Goal: Task Accomplishment & Management: Complete application form

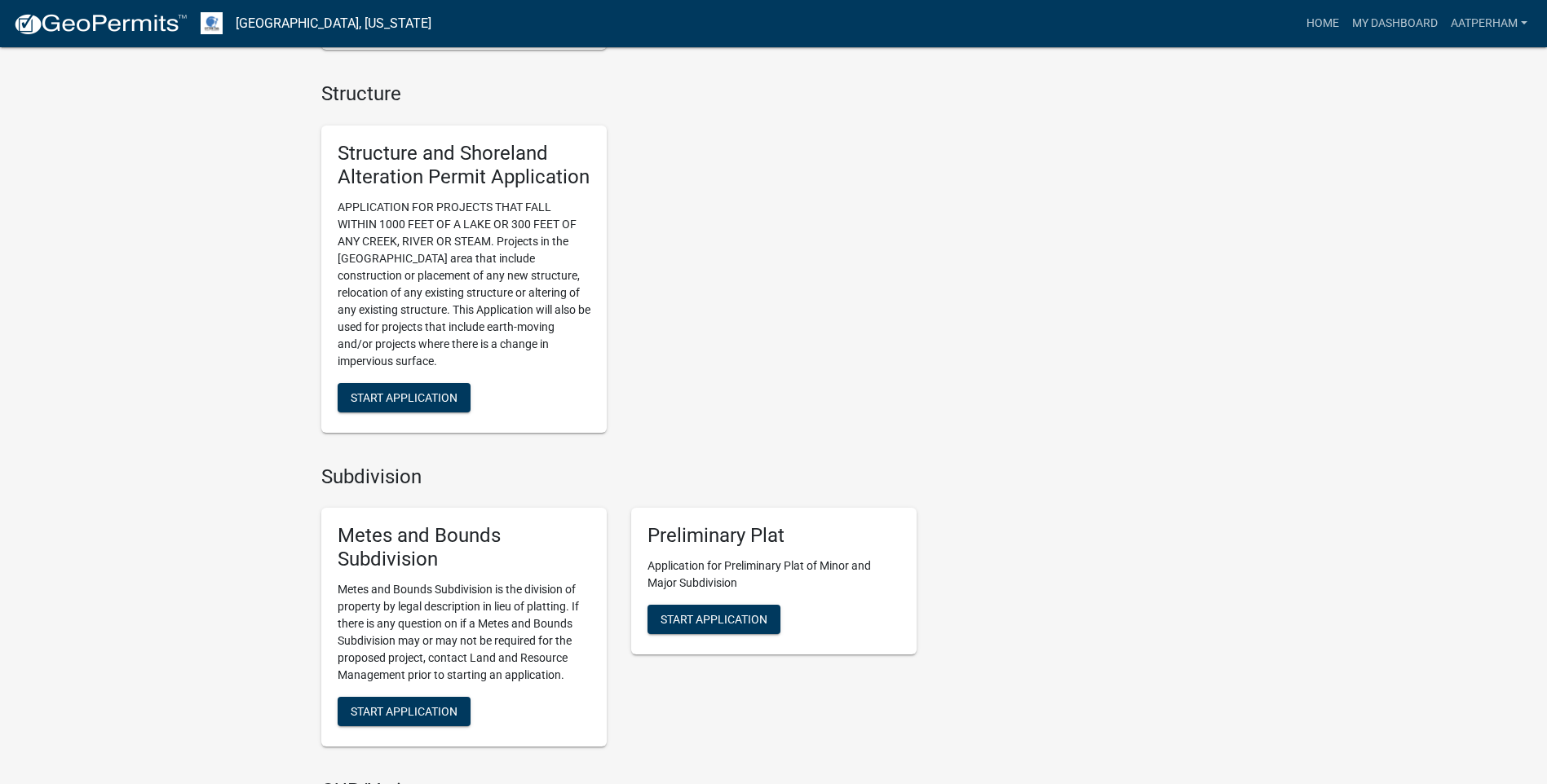
scroll to position [815, 0]
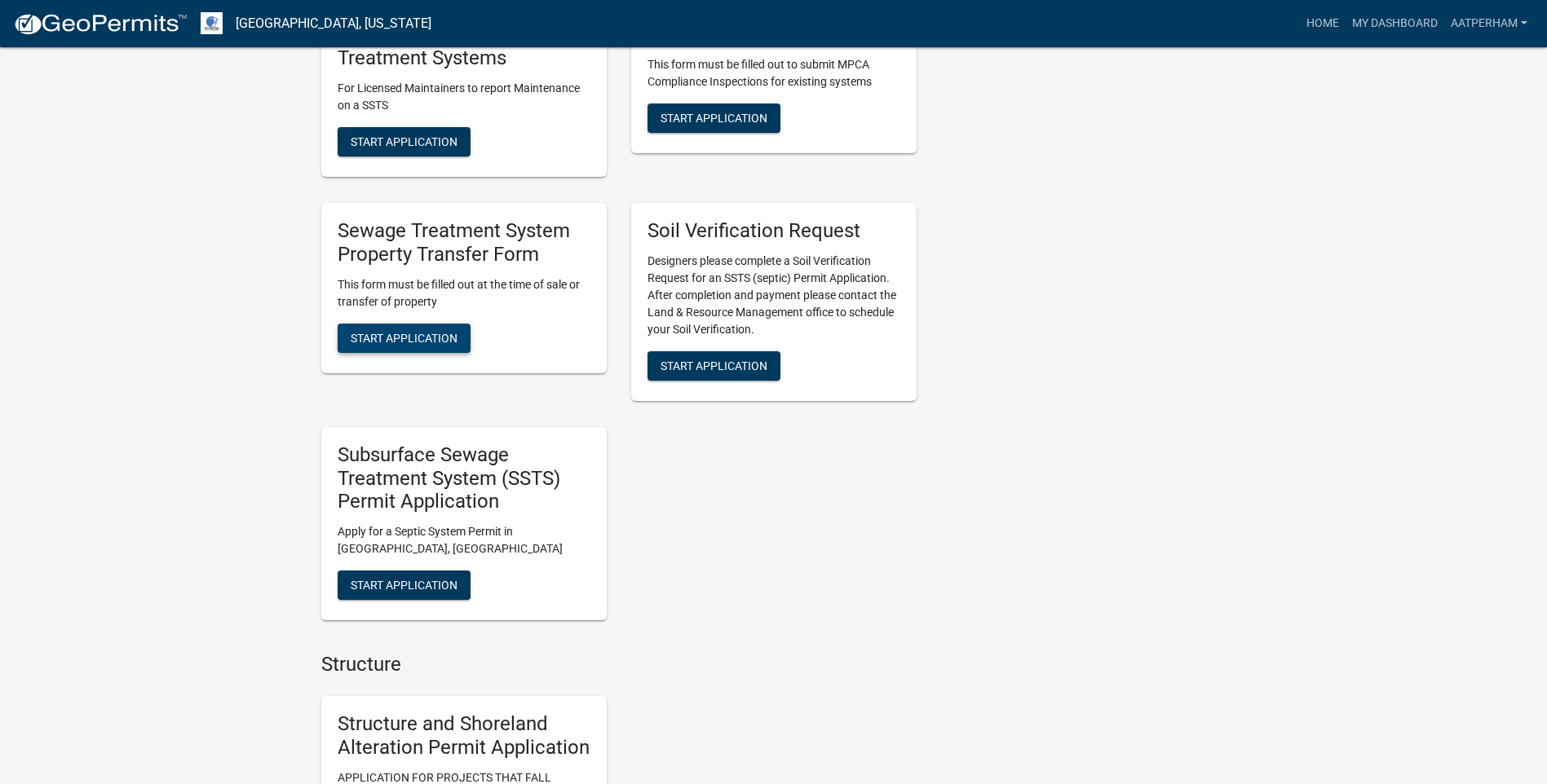
click at [399, 344] on span "Start Application" at bounding box center [404, 337] width 107 height 13
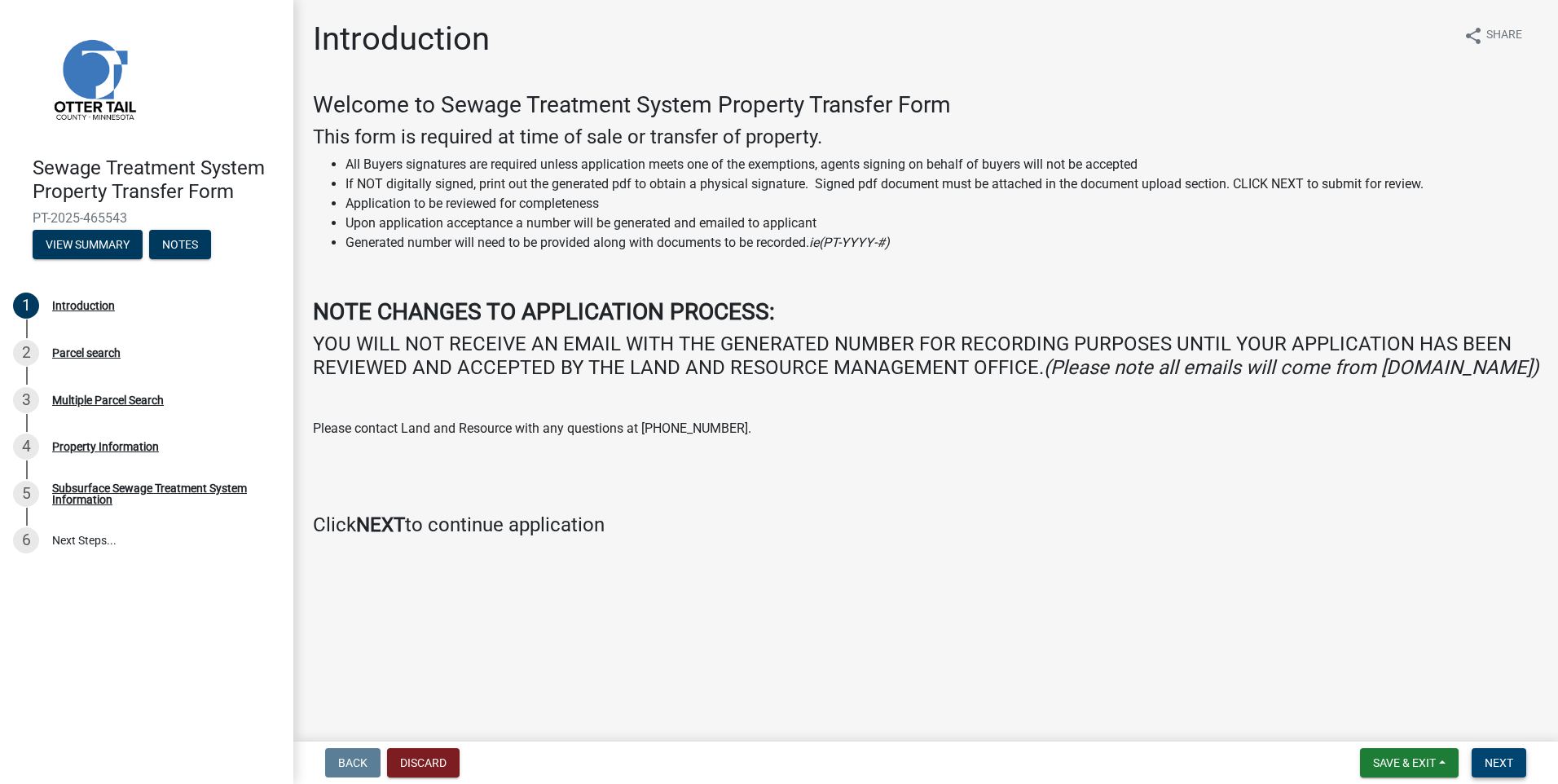
click at [1507, 771] on button "Next" at bounding box center [1500, 763] width 55 height 29
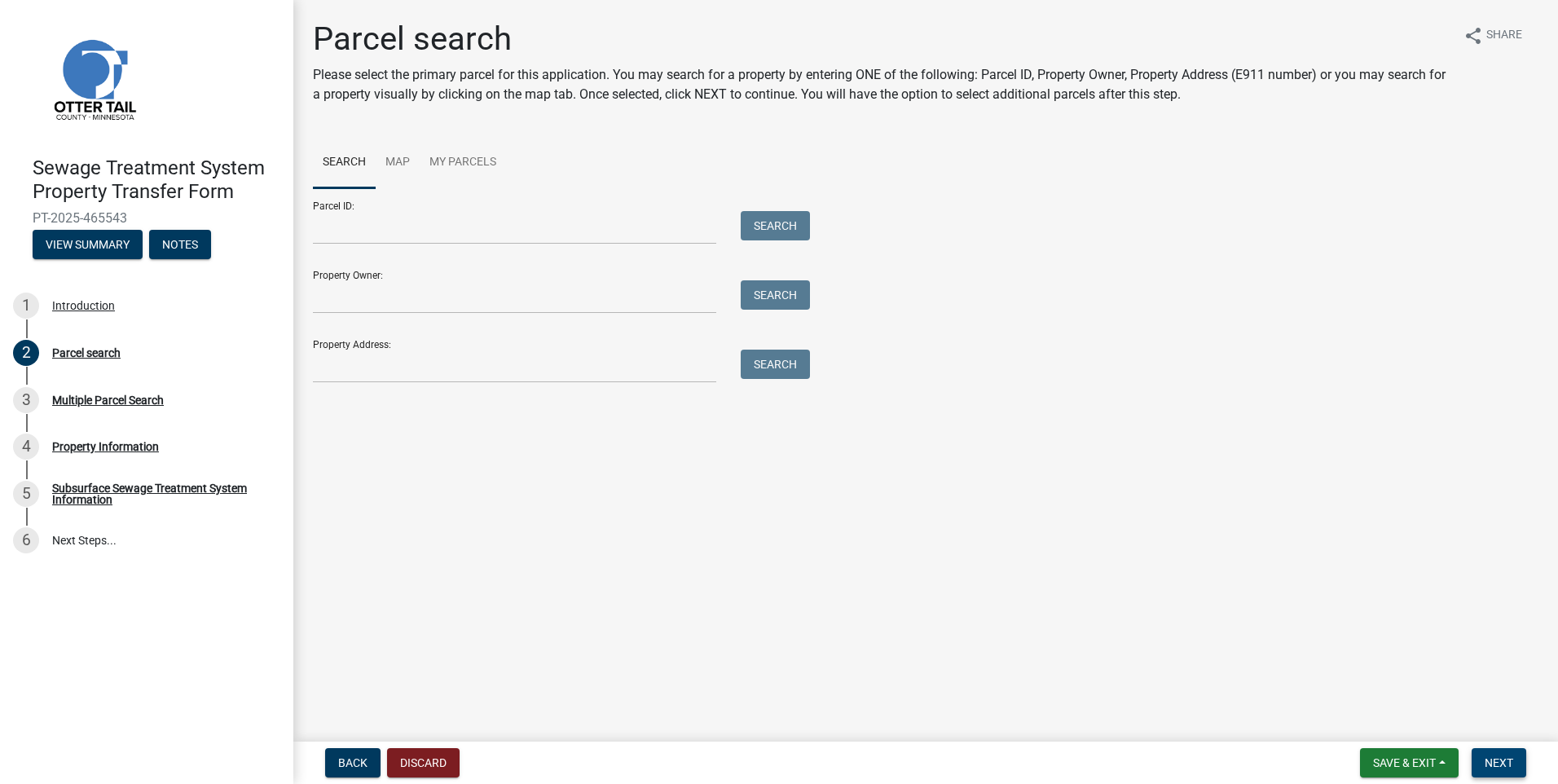
click at [1510, 757] on span "Next" at bounding box center [1499, 763] width 28 height 13
click at [338, 237] on input "Parcel ID:" at bounding box center [515, 228] width 404 height 34
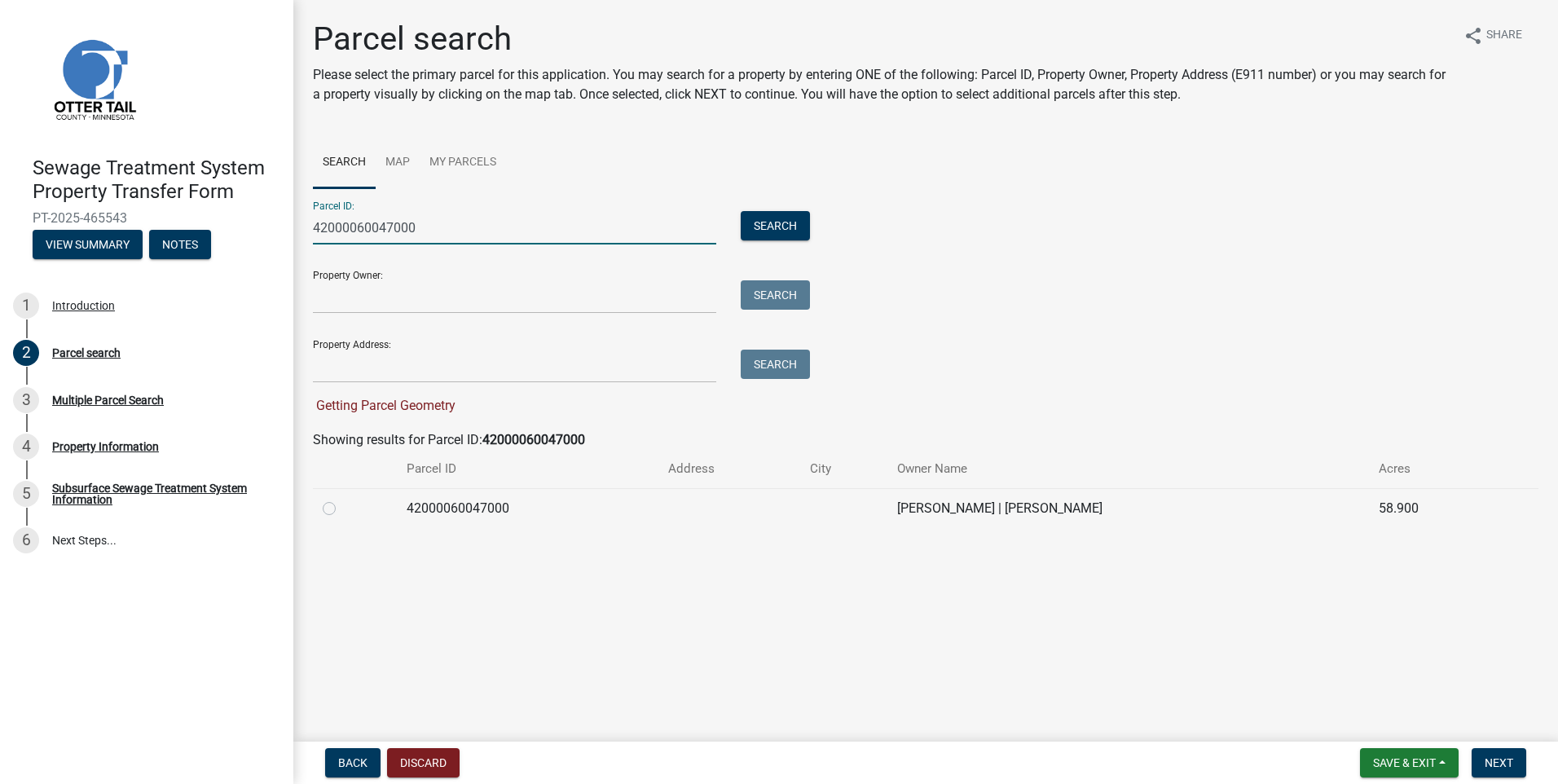
type input "42000060047000"
click at [343, 499] on label at bounding box center [343, 499] width 0 height 0
click at [343, 506] on input "radio" at bounding box center [348, 504] width 11 height 11
radio input "true"
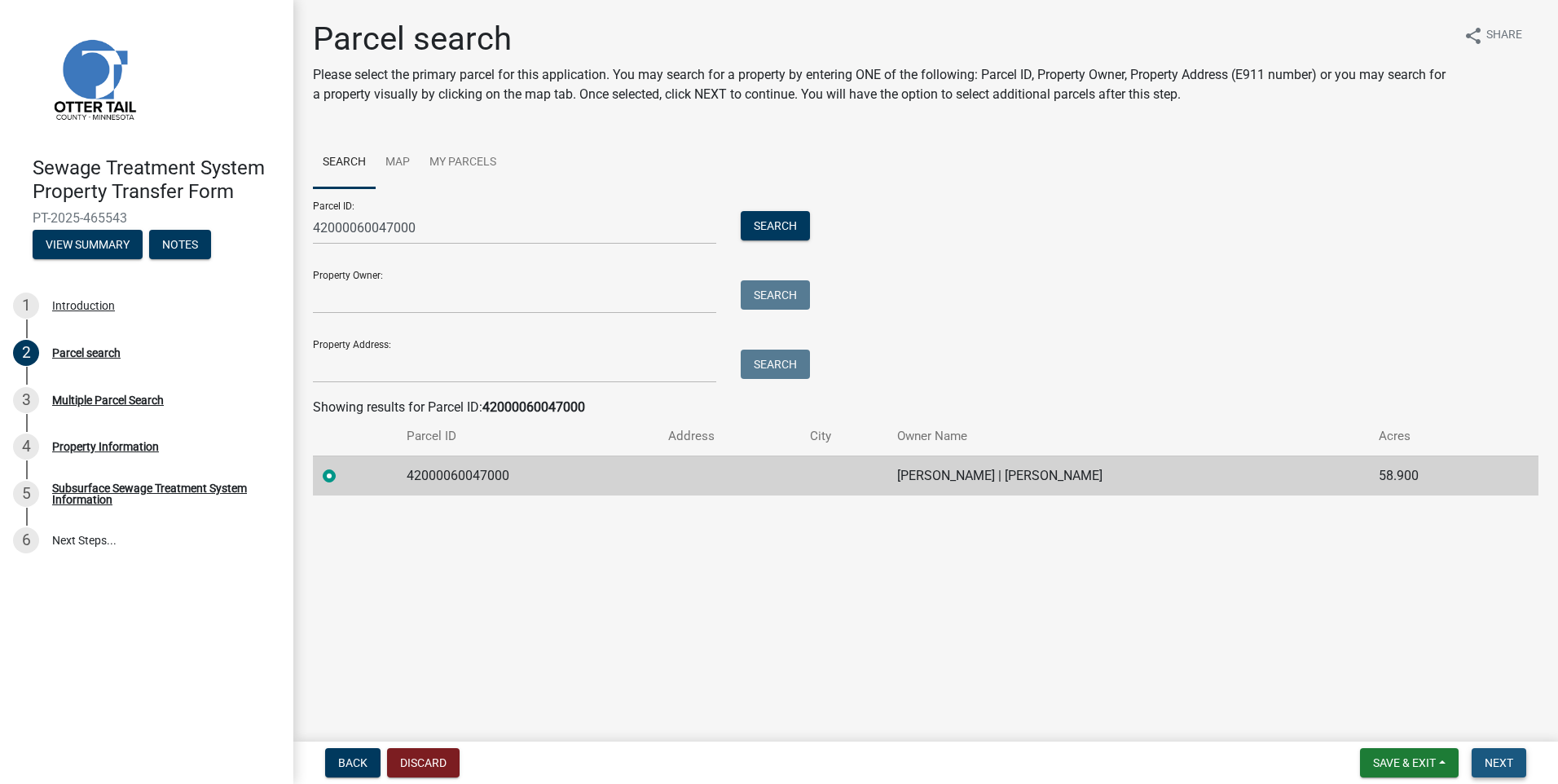
click at [1498, 757] on span "Next" at bounding box center [1499, 763] width 28 height 13
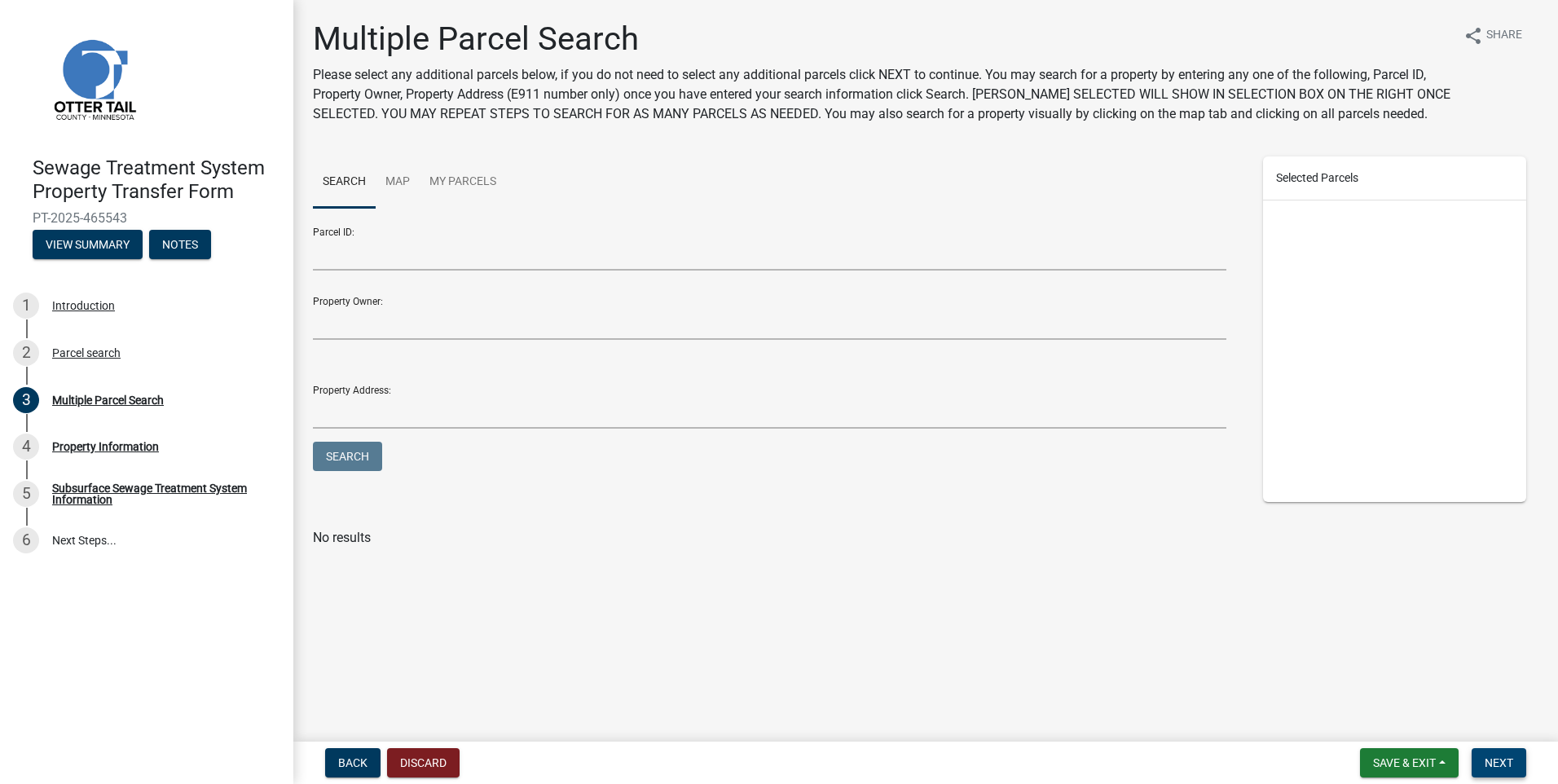
click at [1498, 754] on button "Next" at bounding box center [1500, 763] width 55 height 29
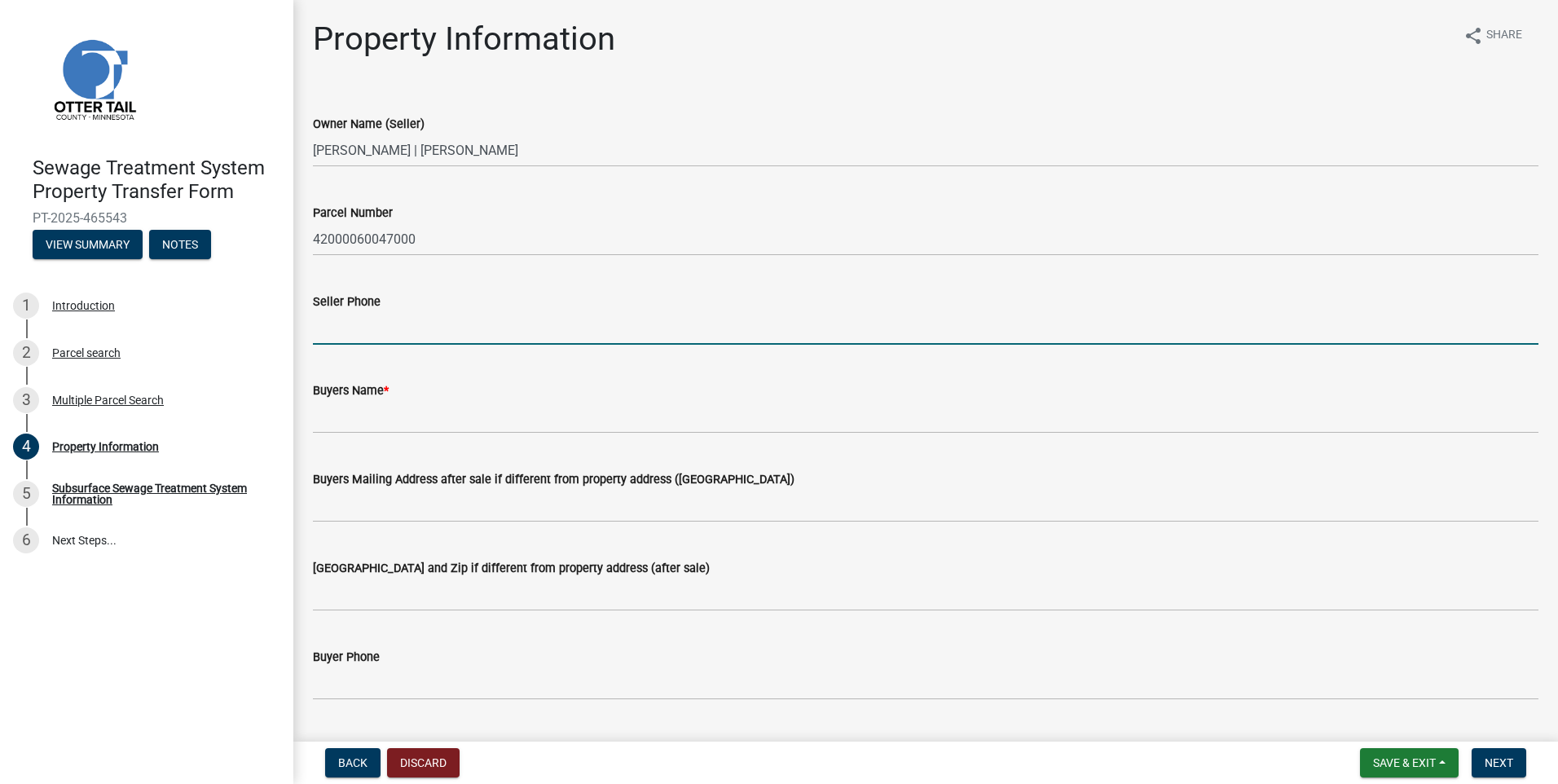
click at [381, 337] on input "Seller Phone" at bounding box center [927, 328] width 1226 height 34
type input "[PHONE_NUMBER]"
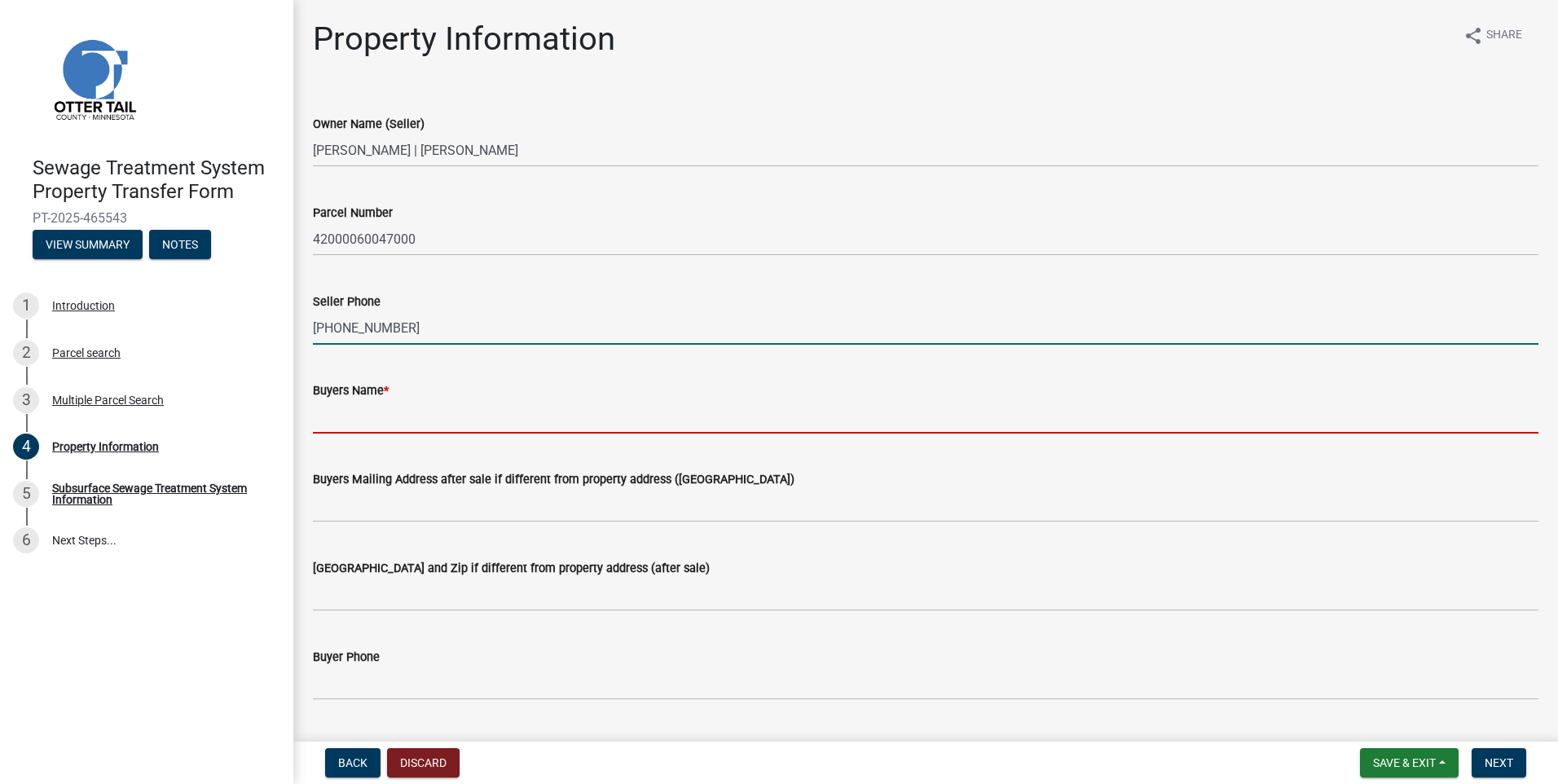
click at [366, 428] on input "Buyers Name *" at bounding box center [927, 417] width 1226 height 34
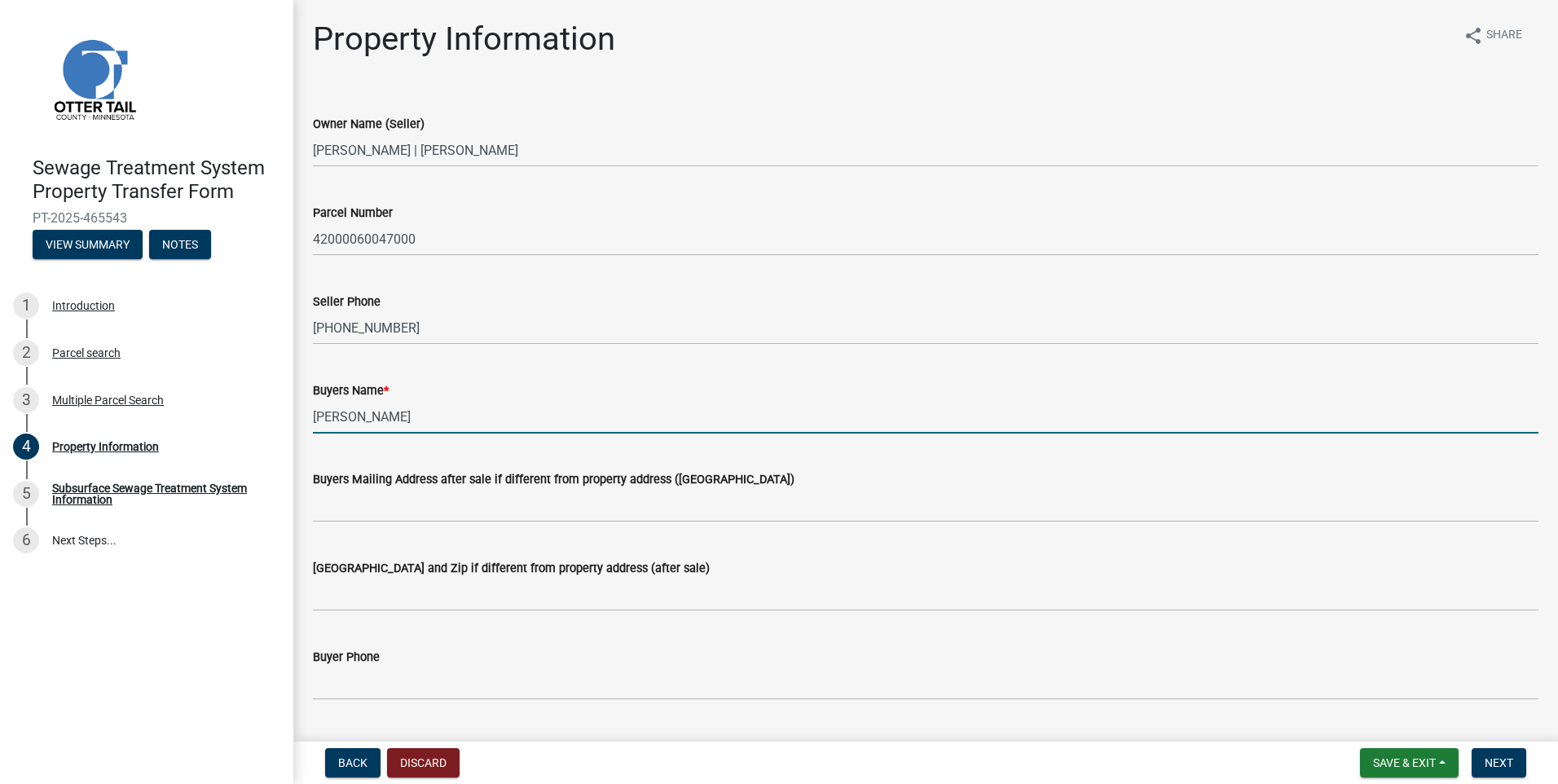
type input "[PERSON_NAME]"
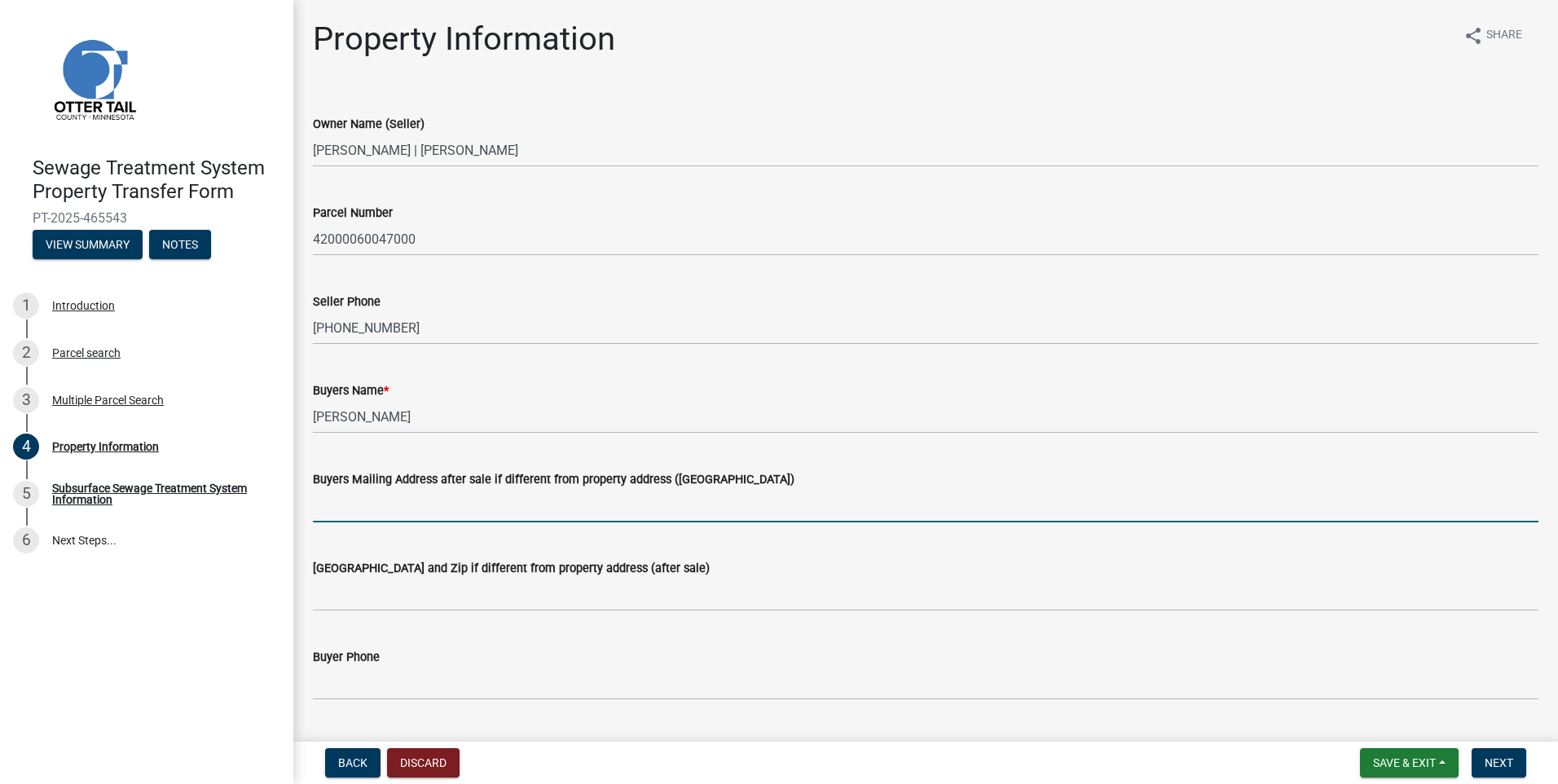
click at [414, 511] on input "Buyers Mailing Address after sale if different from property address ([GEOGRAPH…" at bounding box center [927, 505] width 1226 height 34
type input "[STREET_ADDRESS]"
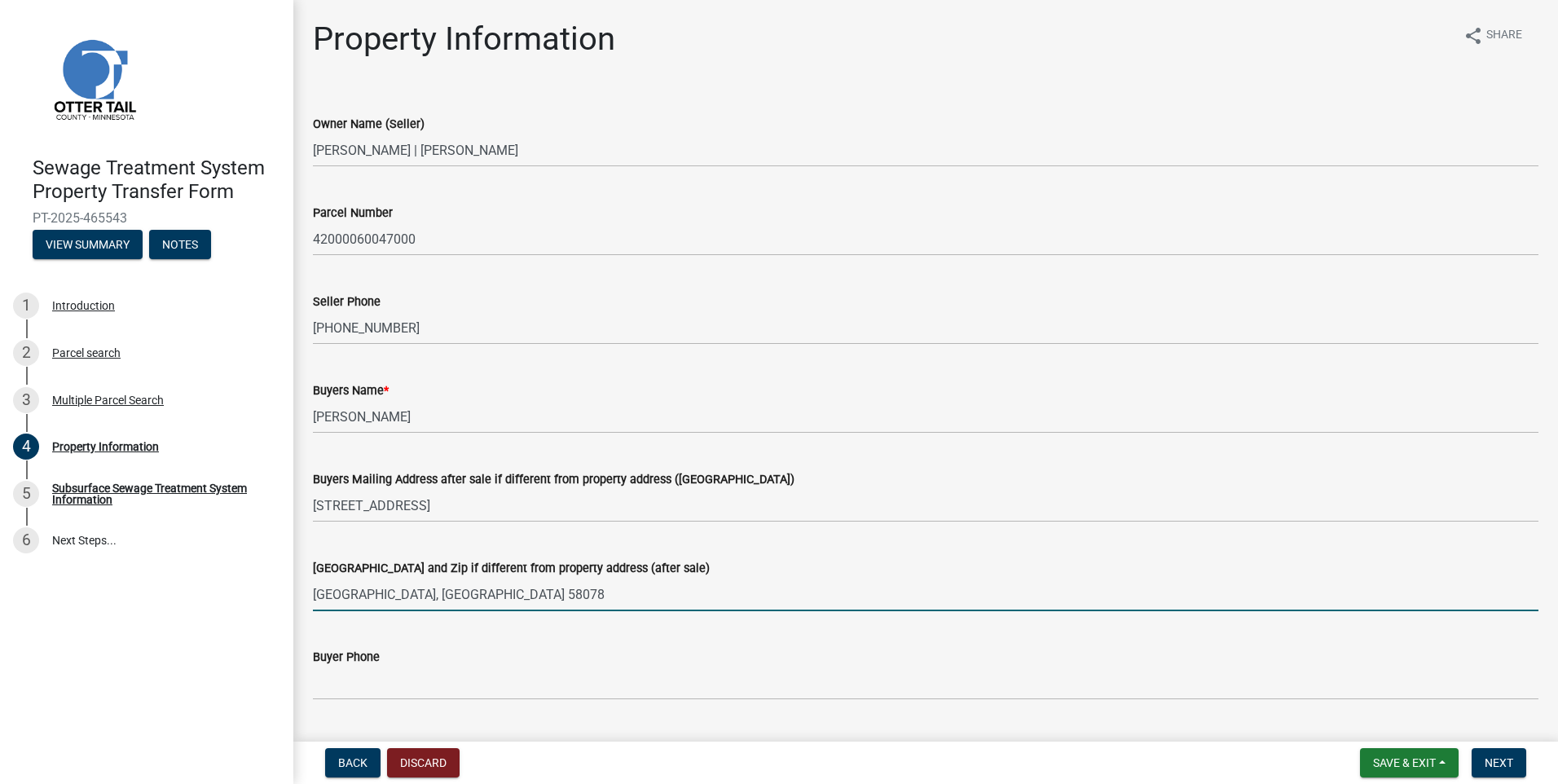
type input "[GEOGRAPHIC_DATA], [GEOGRAPHIC_DATA] 58078"
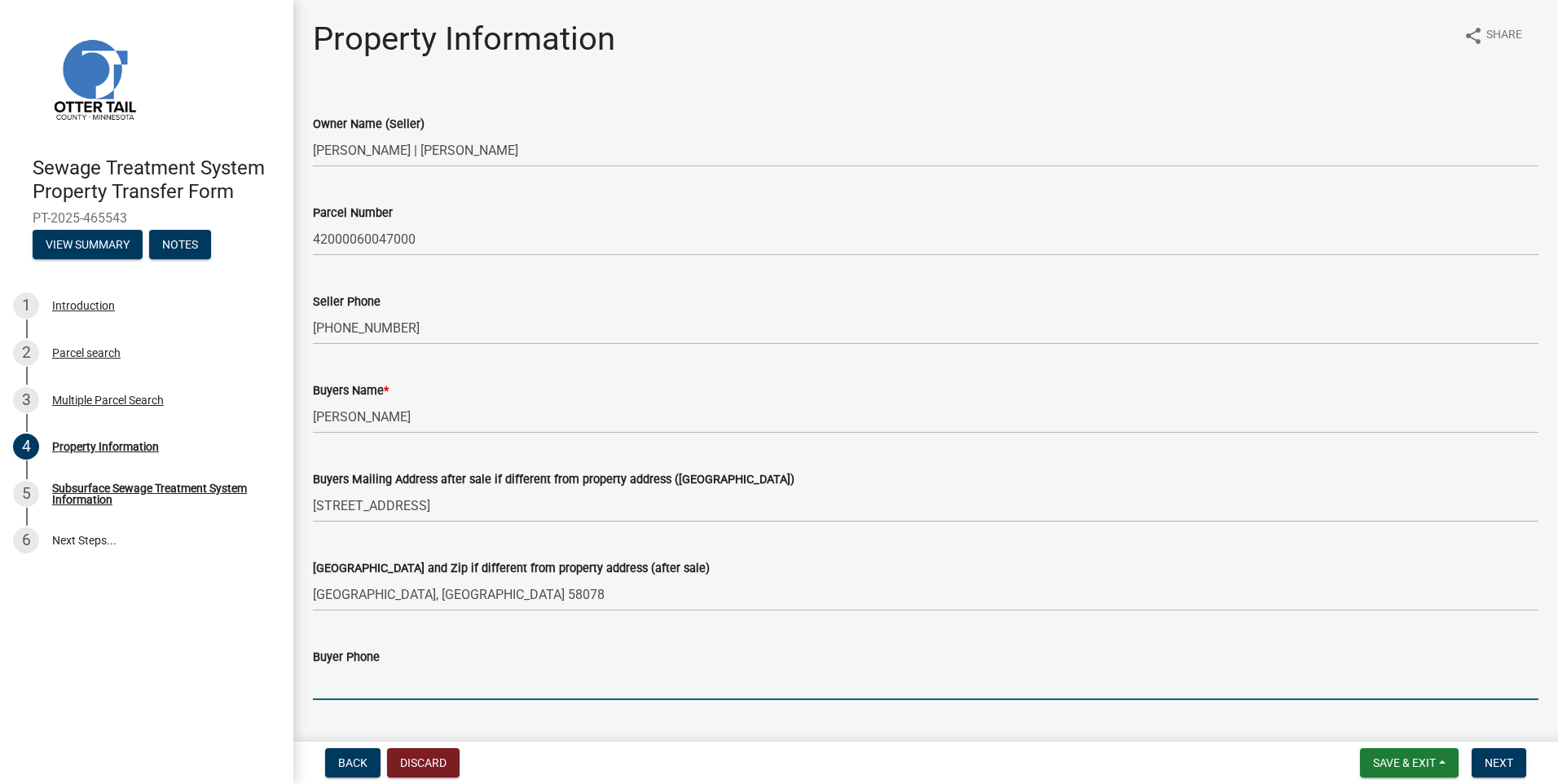
click at [348, 673] on input "Buyer Phone" at bounding box center [927, 683] width 1226 height 34
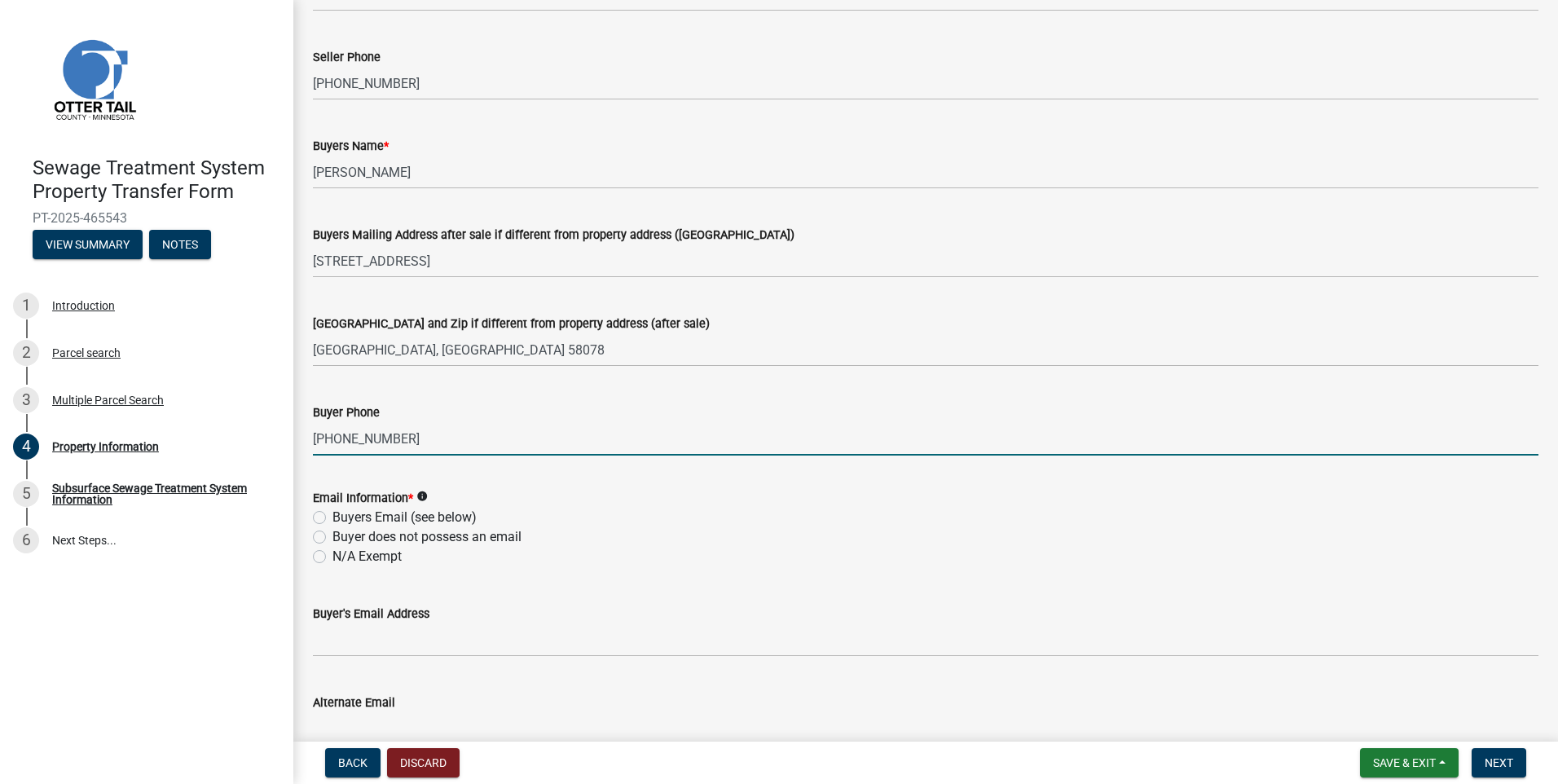
scroll to position [326, 0]
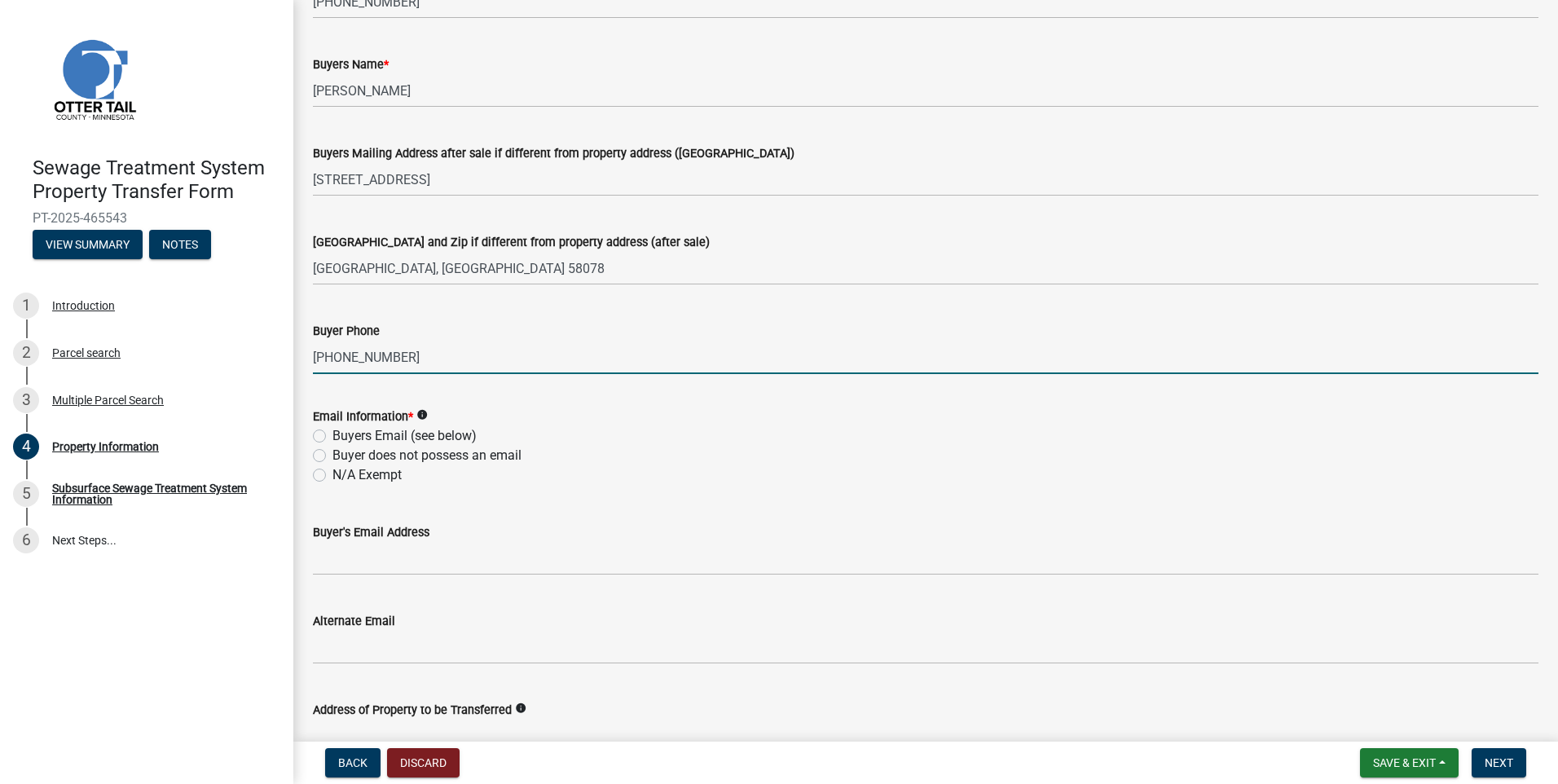
type input "[PHONE_NUMBER]"
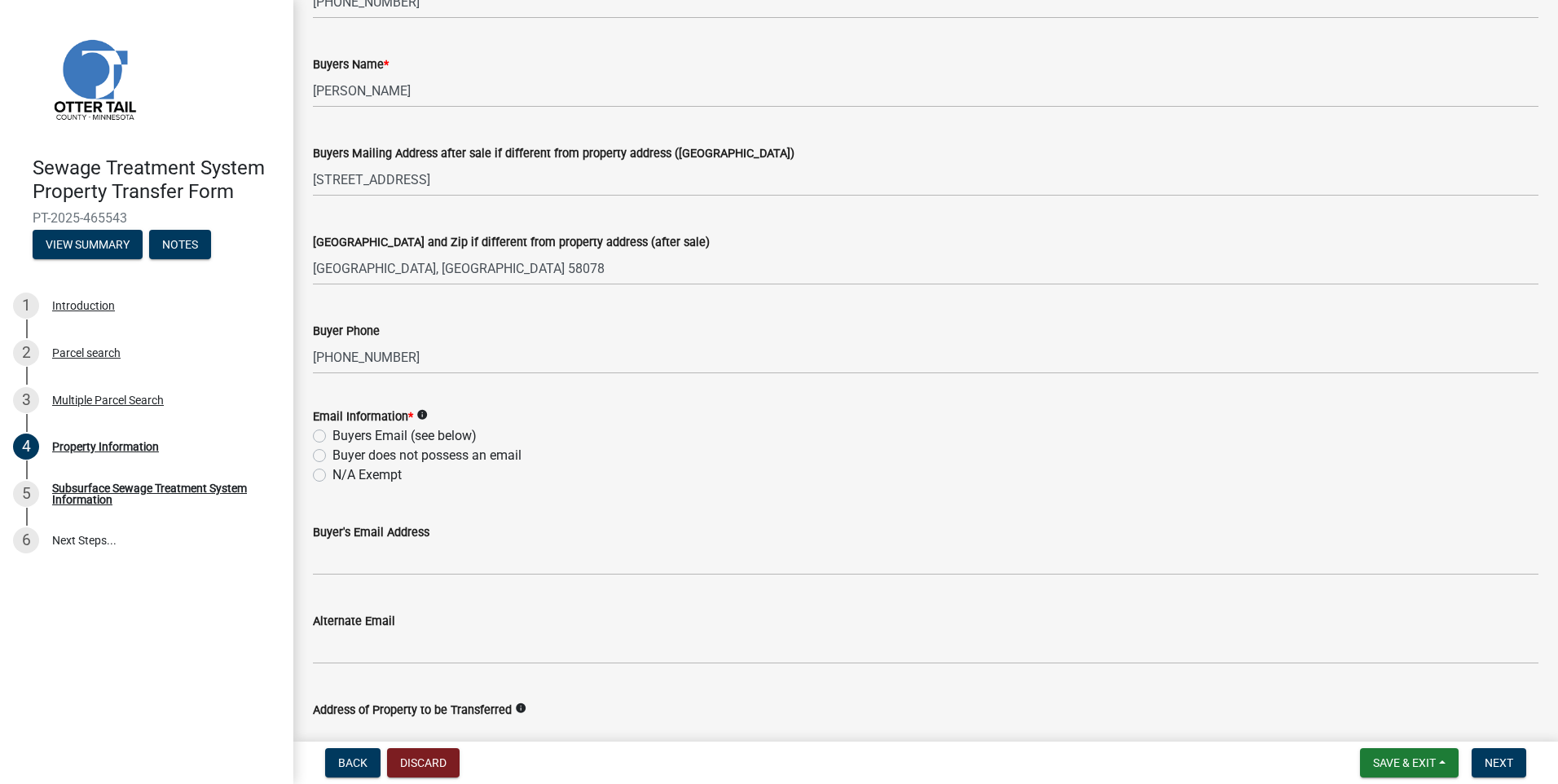
click at [333, 437] on label "Buyers Email (see below)" at bounding box center [405, 435] width 144 height 19
click at [333, 437] on input "Buyers Email (see below)" at bounding box center [338, 431] width 11 height 11
radio input "true"
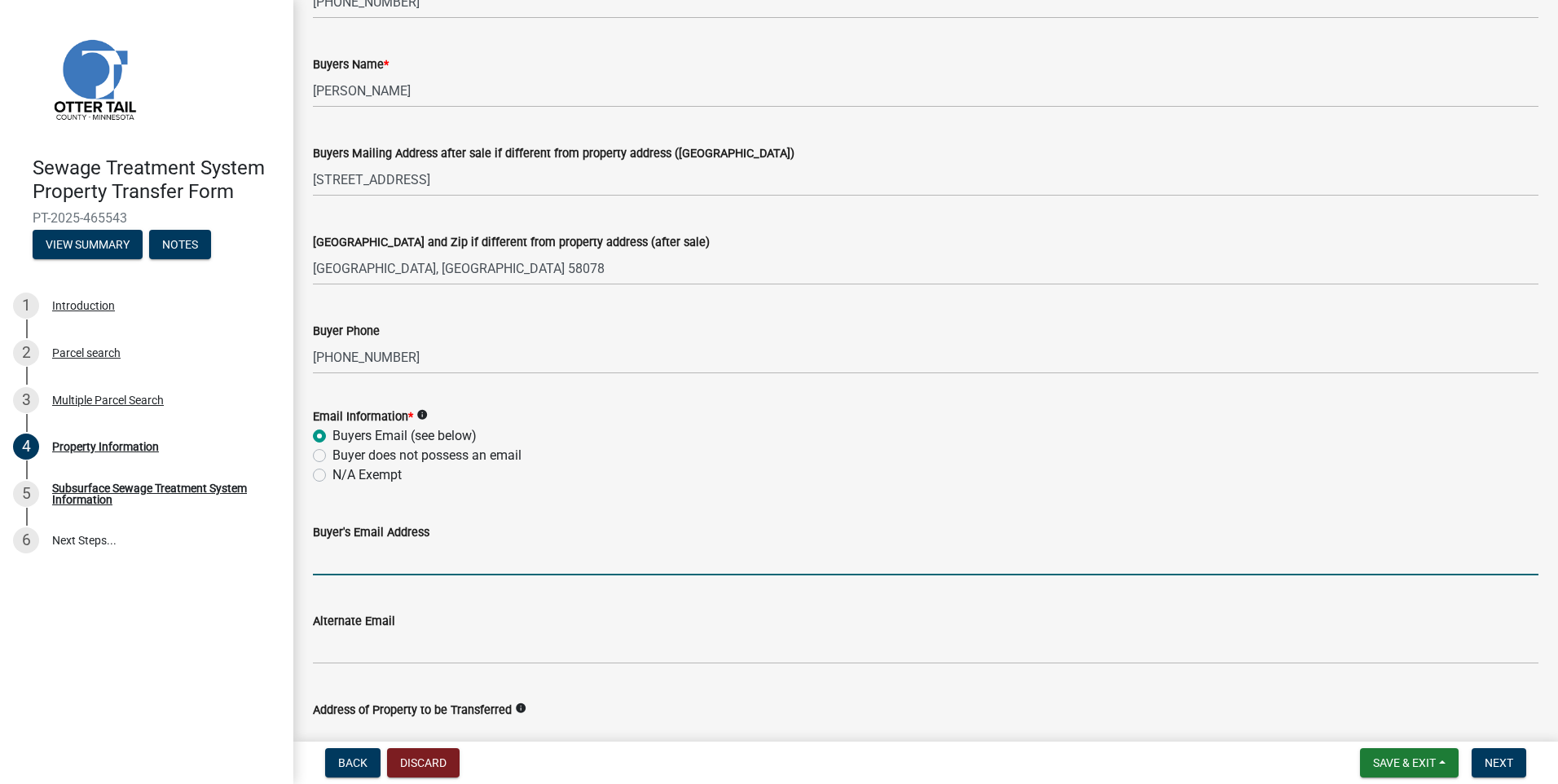
click at [358, 556] on input "Buyer's Email Address" at bounding box center [927, 558] width 1226 height 34
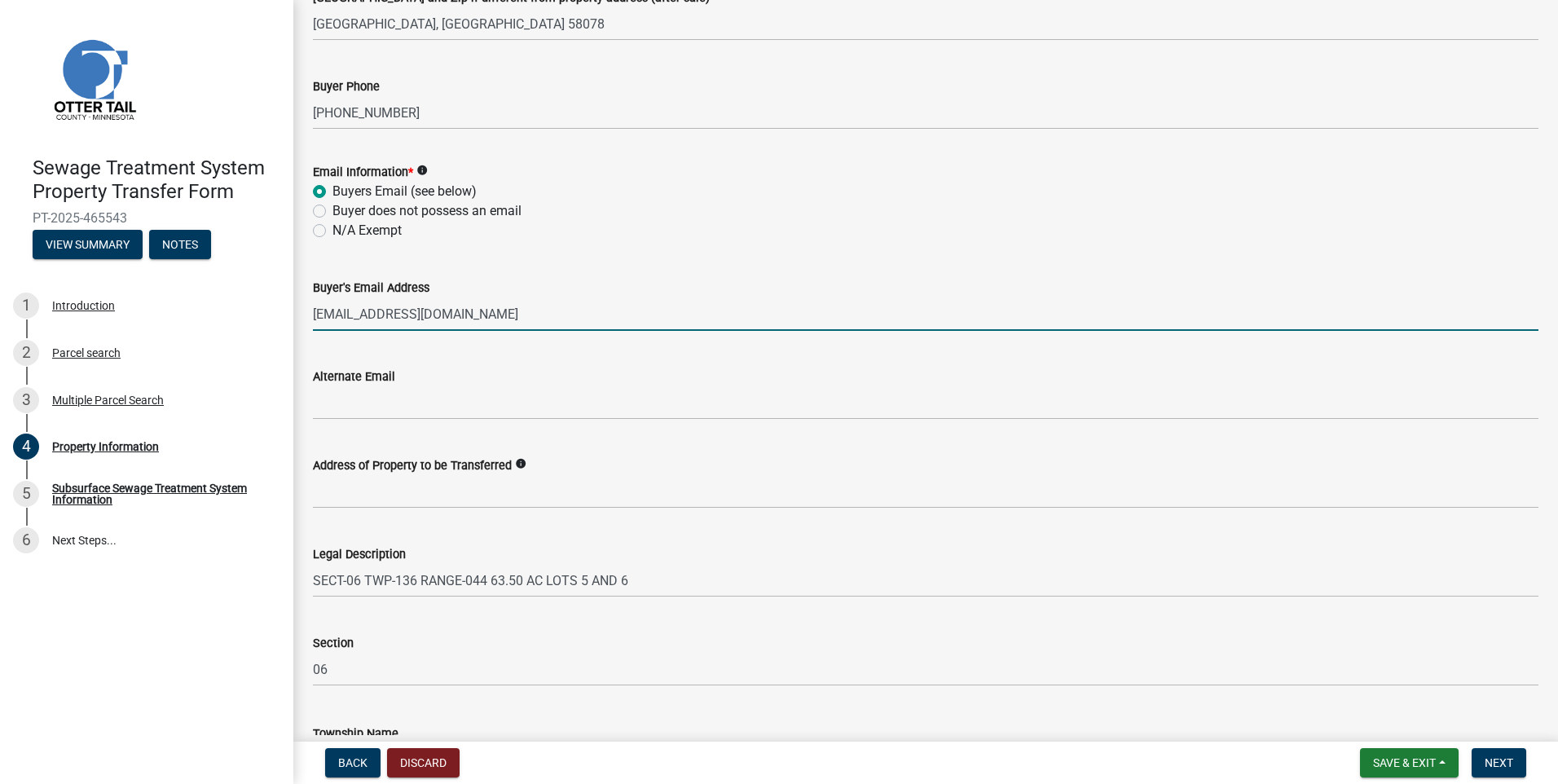
scroll to position [689, 0]
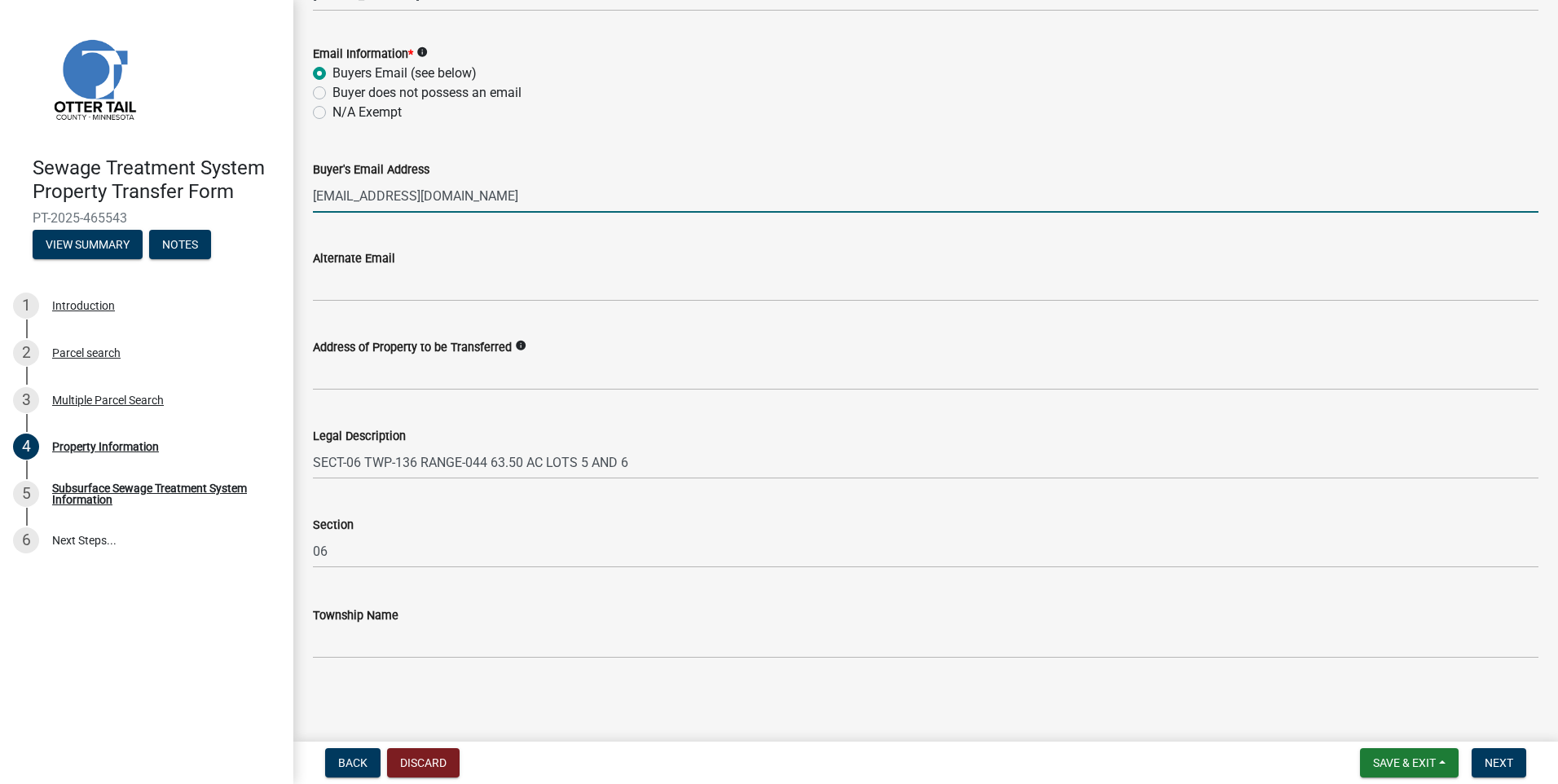
type input "[EMAIL_ADDRESS][DOMAIN_NAME]"
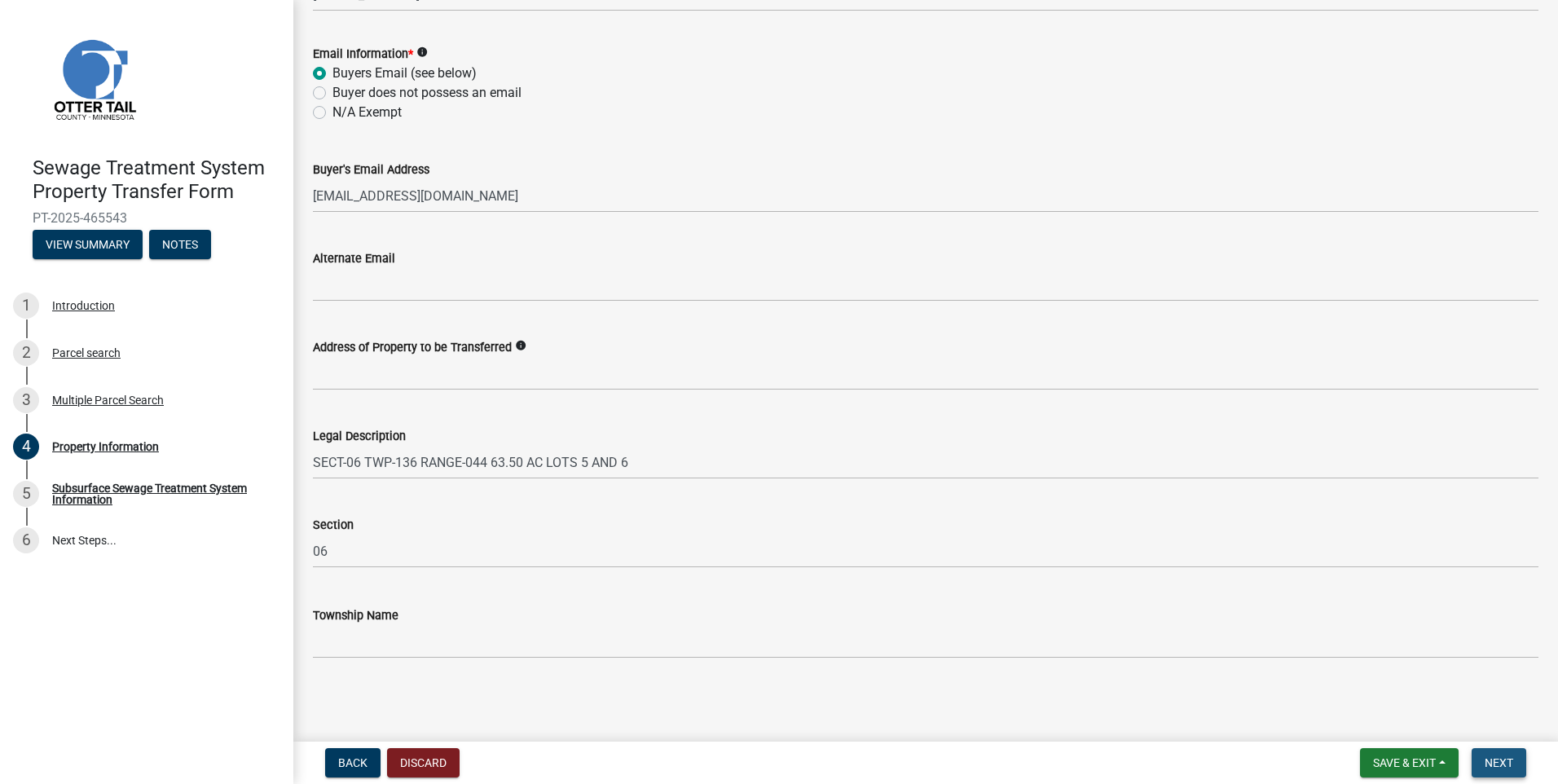
click at [1510, 752] on button "Next" at bounding box center [1500, 763] width 55 height 29
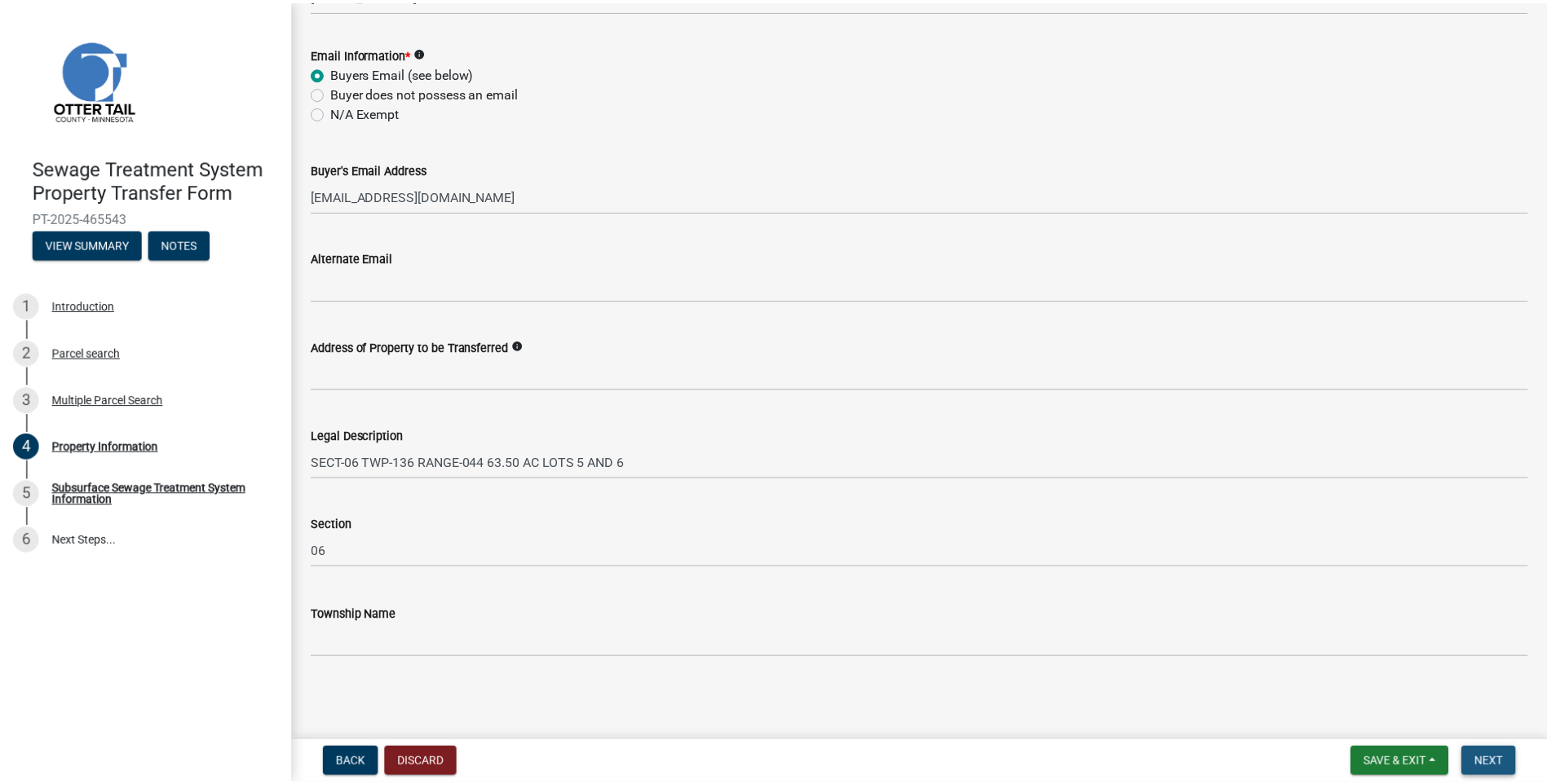
scroll to position [0, 0]
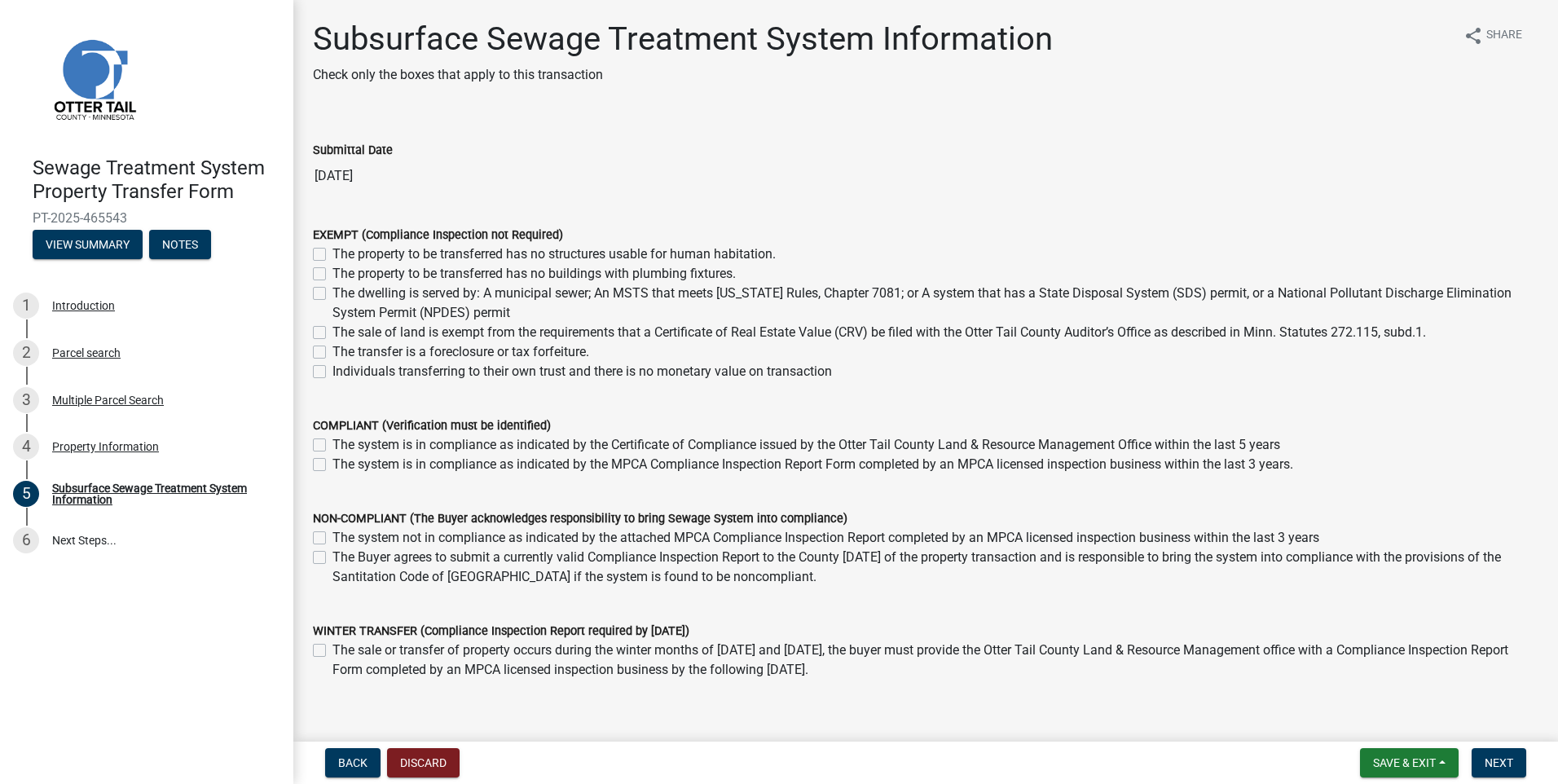
click at [333, 272] on label "The property to be transferred has no buildings with plumbing fixtures." at bounding box center [535, 273] width 404 height 19
click at [333, 272] on input "The property to be transferred has no buildings with plumbing fixtures." at bounding box center [338, 270] width 11 height 11
checkbox input "true"
checkbox input "false"
checkbox input "true"
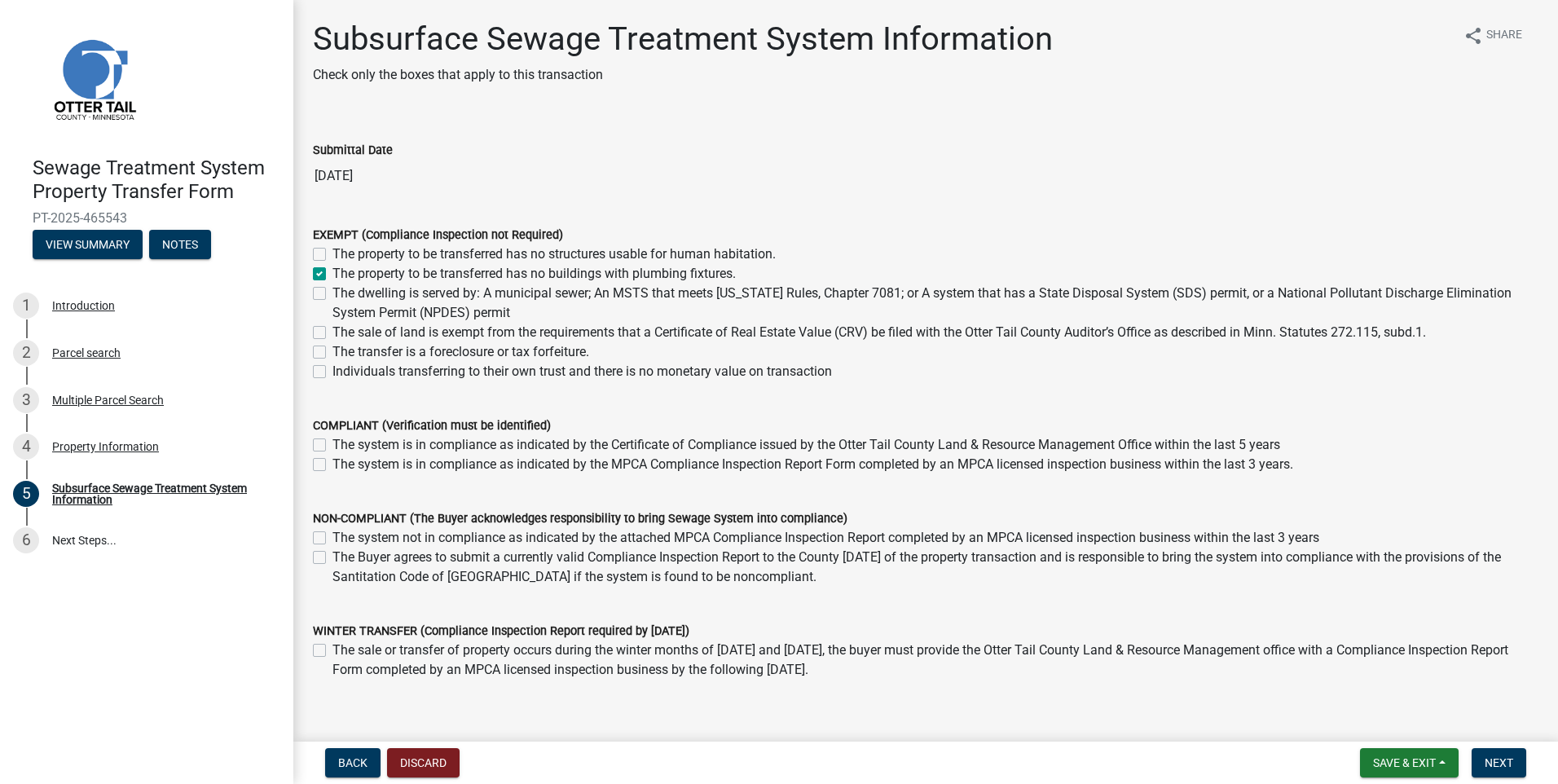
checkbox input "false"
click at [1520, 758] on button "Next" at bounding box center [1500, 763] width 55 height 29
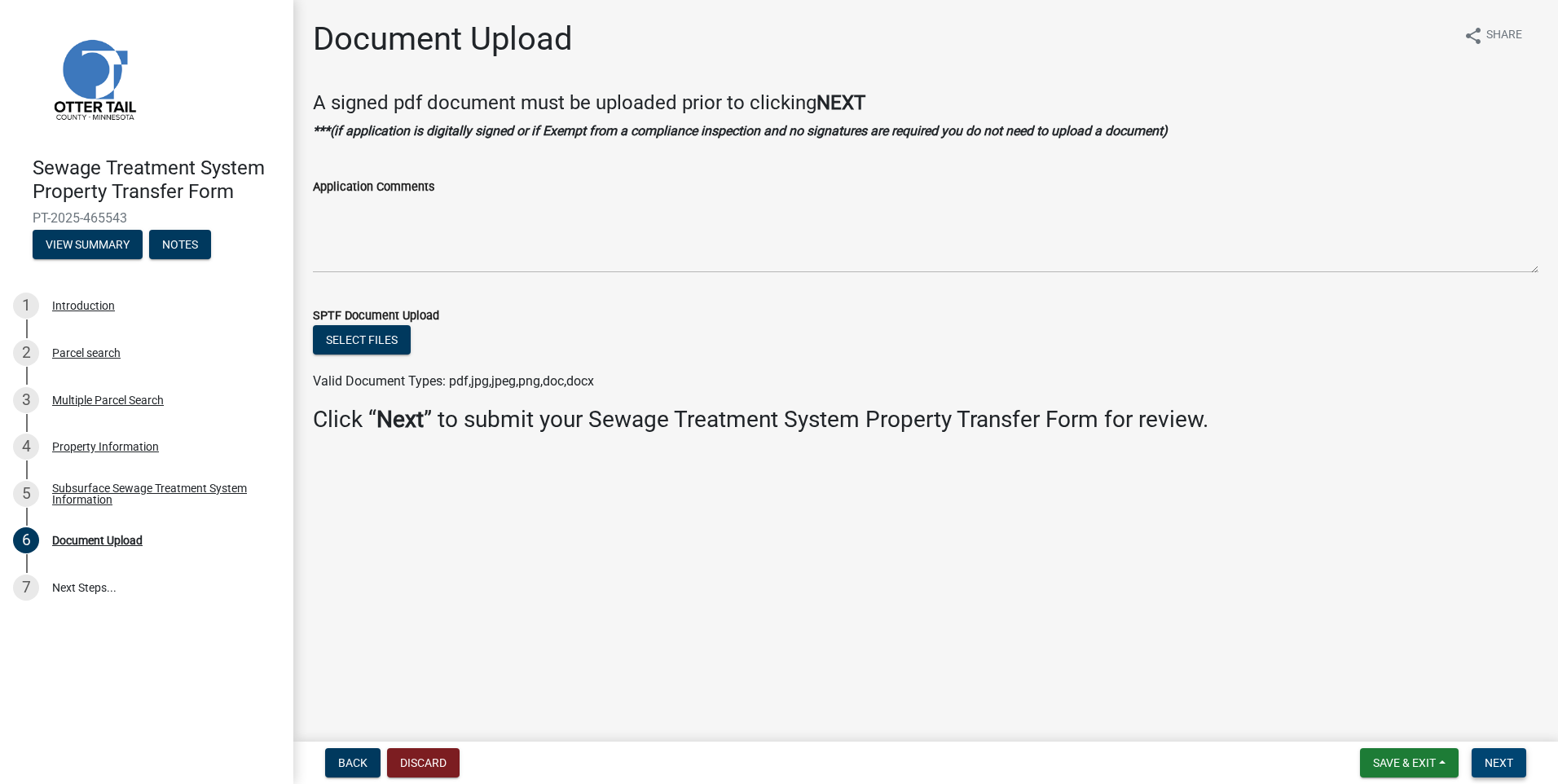
click at [1511, 763] on span "Next" at bounding box center [1499, 763] width 28 height 13
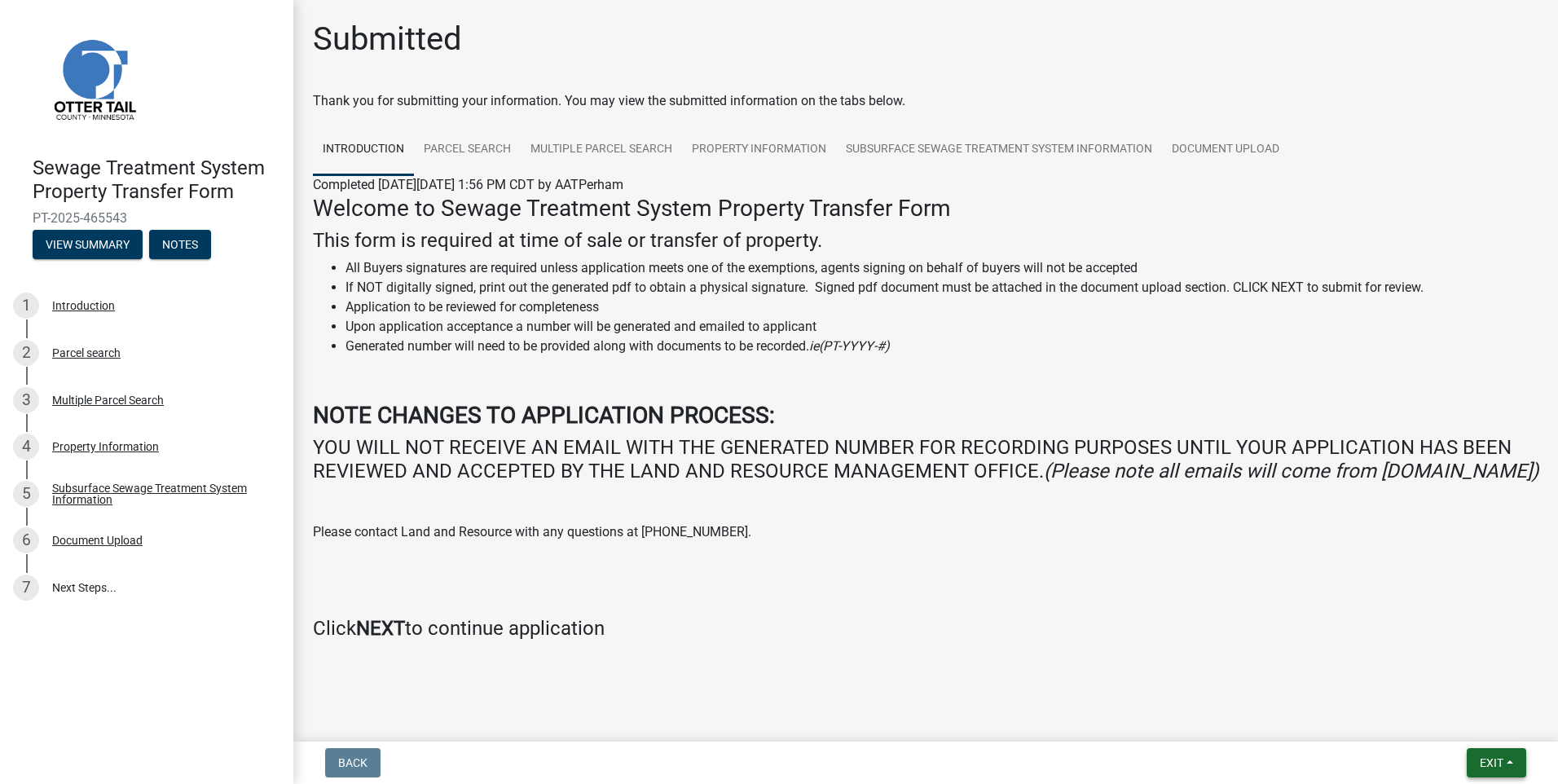
click at [1495, 755] on button "Exit" at bounding box center [1497, 763] width 59 height 29
click at [1455, 726] on button "Save & Exit" at bounding box center [1461, 720] width 131 height 39
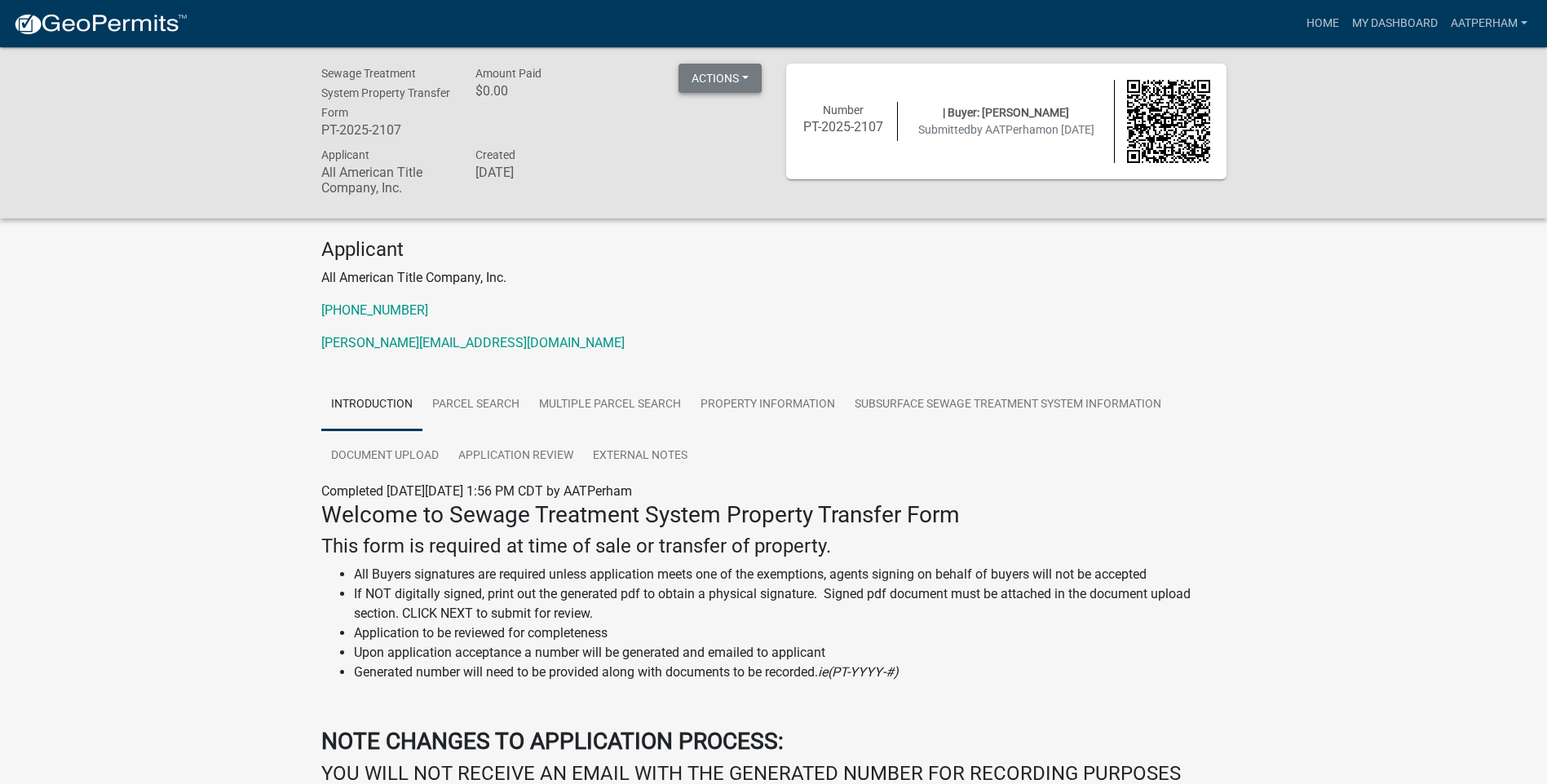
click at [726, 79] on button "Actions" at bounding box center [720, 79] width 83 height 29
click at [754, 126] on link "Printer Friendly" at bounding box center [743, 121] width 131 height 39
